Goal: Task Accomplishment & Management: Complete application form

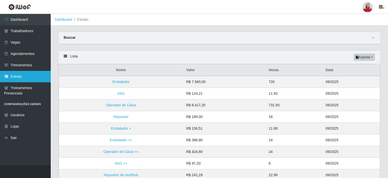
click at [29, 80] on link "Extrato" at bounding box center [25, 76] width 51 height 11
click at [28, 81] on link "Extrato" at bounding box center [25, 76] width 51 height 11
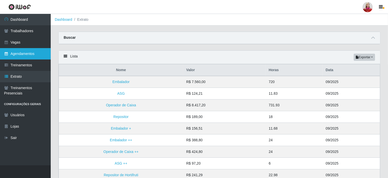
click at [28, 56] on link "Agendamentos" at bounding box center [25, 53] width 51 height 11
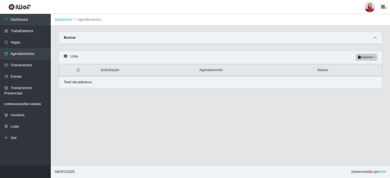
click at [374, 40] on icon at bounding box center [375, 38] width 4 height 4
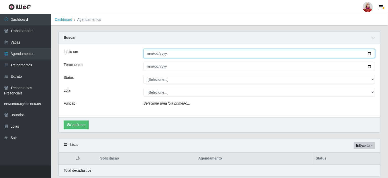
click at [370, 53] on input "Início em" at bounding box center [260, 53] width 232 height 9
type input "[DATE]"
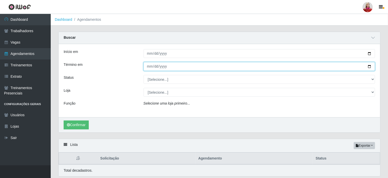
click at [370, 67] on input "Término em" at bounding box center [260, 66] width 232 height 9
type input "[DATE]"
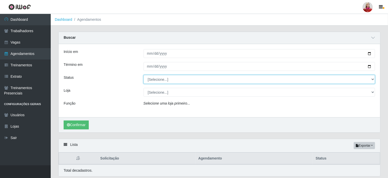
click at [161, 80] on select "[Selecione...] AGENDADO AGUARDANDO LIBERAR EM ANDAMENTO EM REVISÃO FINALIZADO C…" at bounding box center [260, 79] width 232 height 9
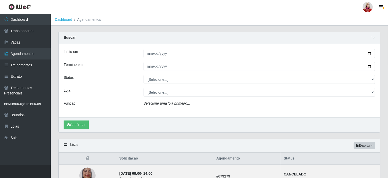
click at [124, 86] on div "Início em [DATE] Término em [DATE] Status [Selecione...] AGENDADO AGUARDANDO LI…" at bounding box center [220, 80] width 322 height 73
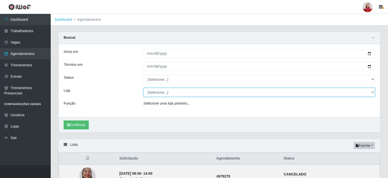
click at [156, 97] on select "[Selecione...] Queiroz [GEOGRAPHIC_DATA] - [GEOGRAPHIC_DATA] [PERSON_NAME][GEOG…" at bounding box center [260, 92] width 232 height 9
select select "523"
click at [144, 88] on select "[Selecione...] Queiroz [GEOGRAPHIC_DATA] - [GEOGRAPHIC_DATA] [PERSON_NAME][GEOG…" at bounding box center [260, 92] width 232 height 9
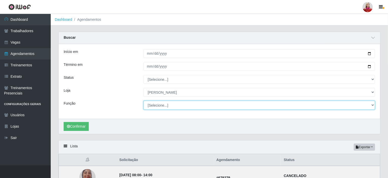
click at [188, 105] on select "[Selecione...] Embalador Embalador + Embalador ++ Repositor Repositor + Reposit…" at bounding box center [260, 105] width 232 height 9
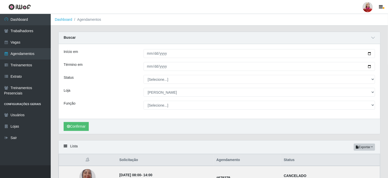
click at [79, 101] on div "Função" at bounding box center [100, 105] width 80 height 9
click at [74, 128] on button "Confirmar" at bounding box center [76, 126] width 25 height 9
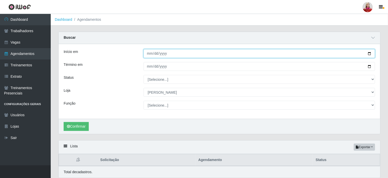
click at [370, 52] on input "[DATE]" at bounding box center [260, 53] width 232 height 9
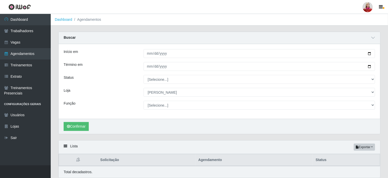
click at [166, 25] on ol "Dashboard Agendamentos" at bounding box center [220, 20] width 338 height 12
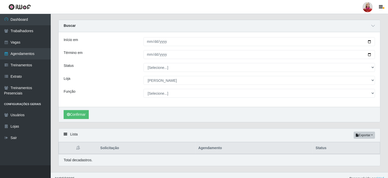
scroll to position [18, 0]
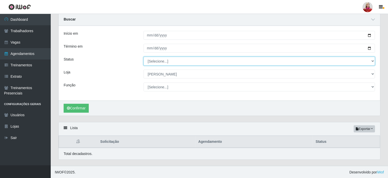
click at [167, 62] on select "[Selecione...] AGENDADO AGUARDANDO LIBERAR EM ANDAMENTO EM REVISÃO FINALIZADO C…" at bounding box center [260, 61] width 232 height 9
select select "EM ANDAMENTO"
click at [144, 57] on select "[Selecione...] AGENDADO AGUARDANDO LIBERAR EM ANDAMENTO EM REVISÃO FINALIZADO C…" at bounding box center [260, 61] width 232 height 9
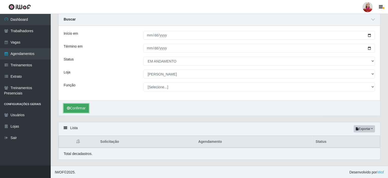
click at [76, 109] on button "Confirmar" at bounding box center [76, 108] width 25 height 9
